Goal: Task Accomplishment & Management: Manage account settings

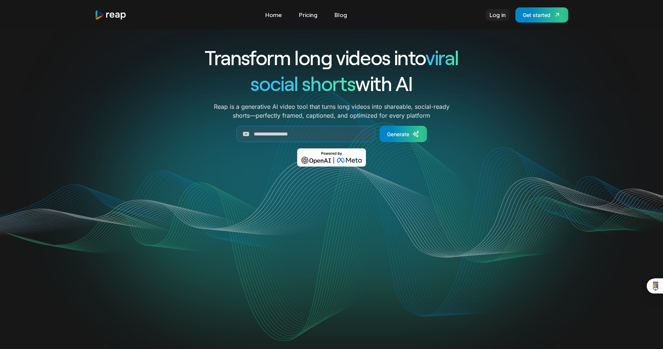
click at [497, 16] on link "Log in" at bounding box center [498, 15] width 24 height 12
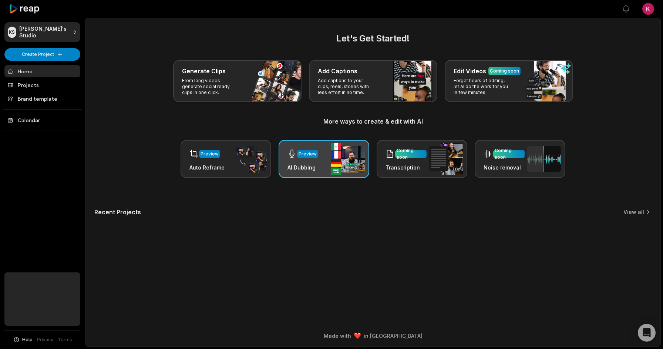
click at [308, 171] on div "Preview AI Dubbing" at bounding box center [324, 159] width 91 height 38
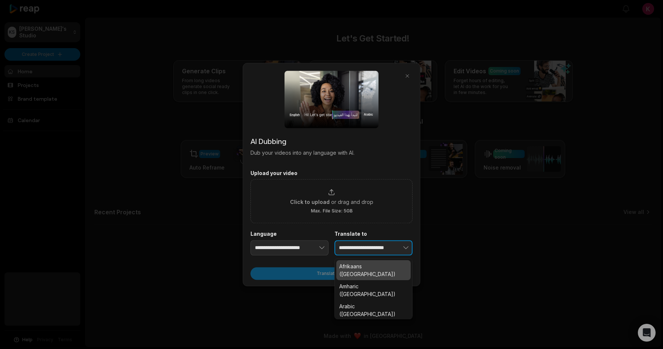
click at [403, 244] on icon "button" at bounding box center [405, 247] width 7 height 7
click at [374, 244] on input "**********" at bounding box center [374, 248] width 78 height 16
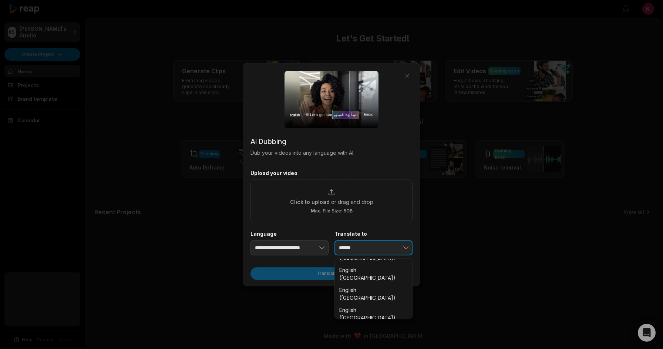
scroll to position [114, 0]
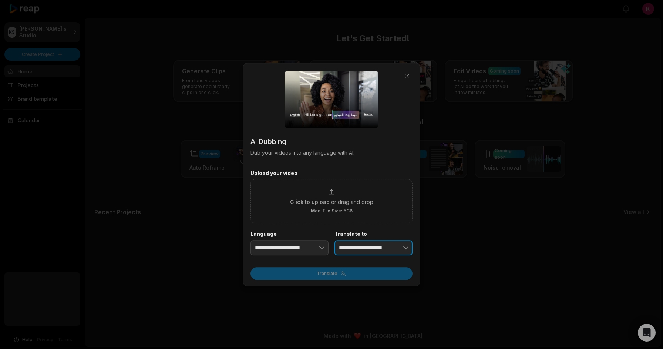
type input "**********"
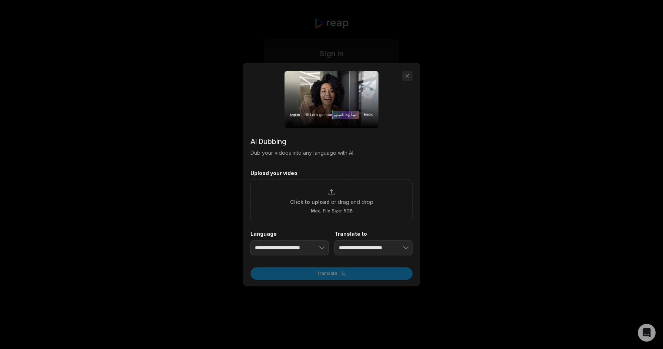
click at [406, 76] on button "button" at bounding box center [407, 76] width 10 height 10
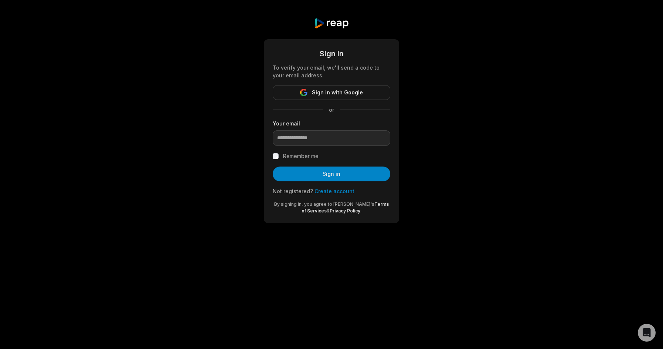
click at [330, 105] on form "Sign in To verify your email, we'll send a code to your email address. Sign in …" at bounding box center [332, 131] width 118 height 166
click at [344, 87] on button "Sign in with Google" at bounding box center [332, 92] width 118 height 15
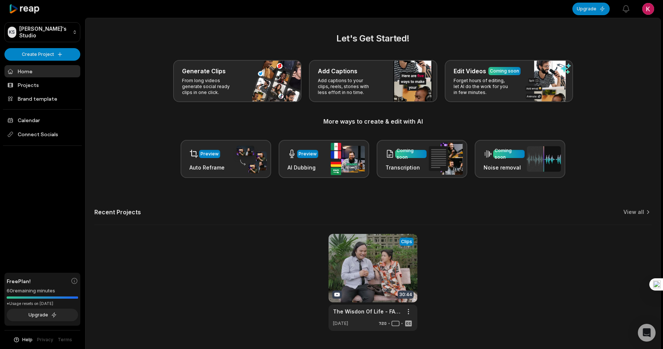
click at [650, 7] on html "KS [PERSON_NAME]'s Studio Create Project Home Projects Brand template Calendar …" at bounding box center [331, 174] width 663 height 349
click at [609, 59] on span "Sign Out" at bounding box center [611, 61] width 21 height 8
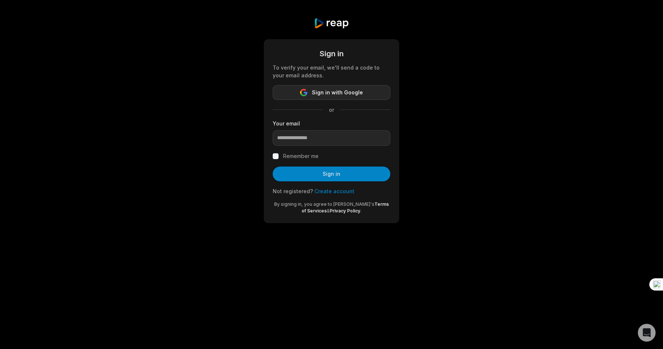
click at [326, 90] on span "Sign in with Google" at bounding box center [337, 92] width 51 height 9
